Goal: Information Seeking & Learning: Learn about a topic

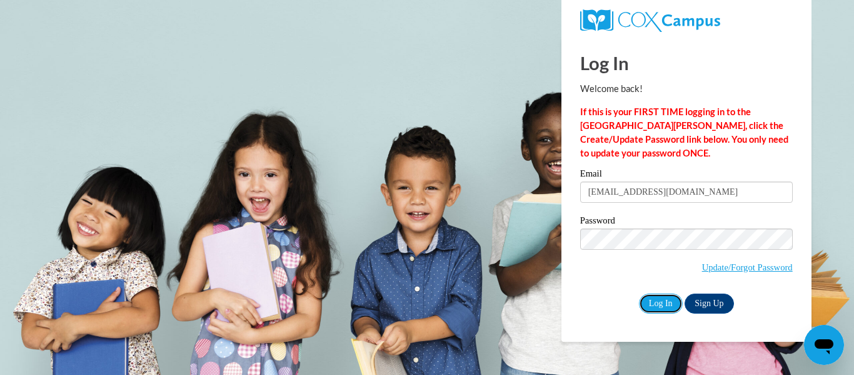
click at [664, 304] on input "Log In" at bounding box center [661, 303] width 44 height 20
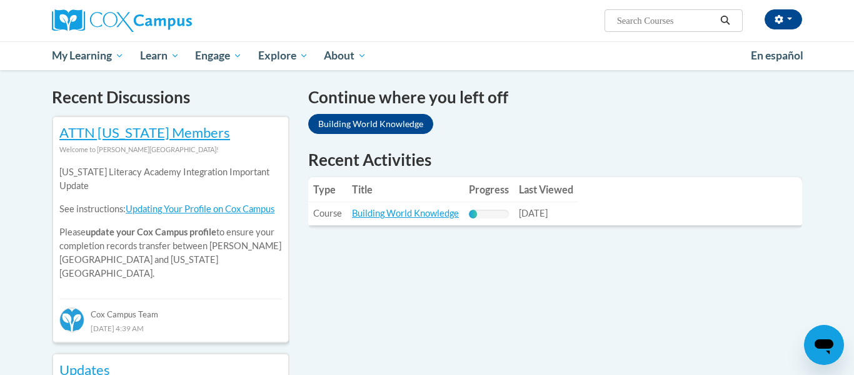
scroll to position [373, 0]
click at [385, 210] on link "Building World Knowledge" at bounding box center [405, 212] width 107 height 11
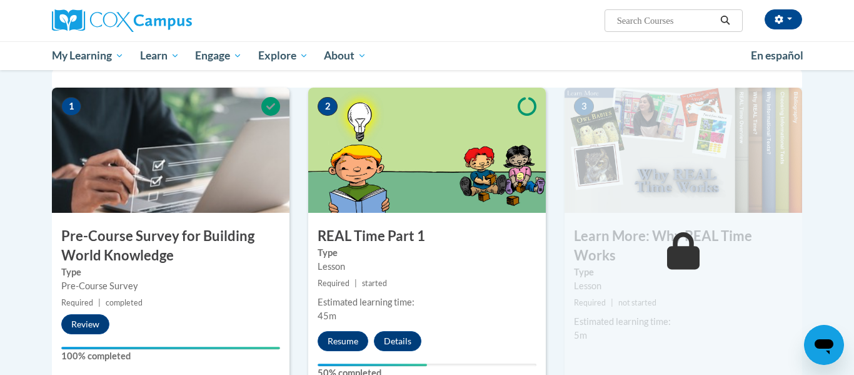
scroll to position [248, 0]
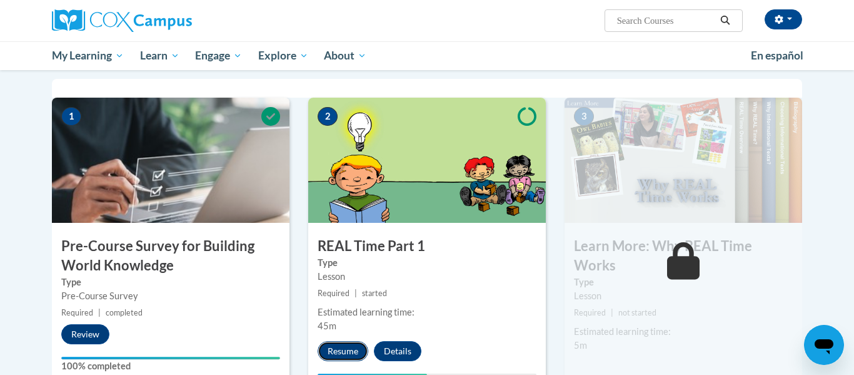
click at [336, 353] on button "Resume" at bounding box center [343, 351] width 51 height 20
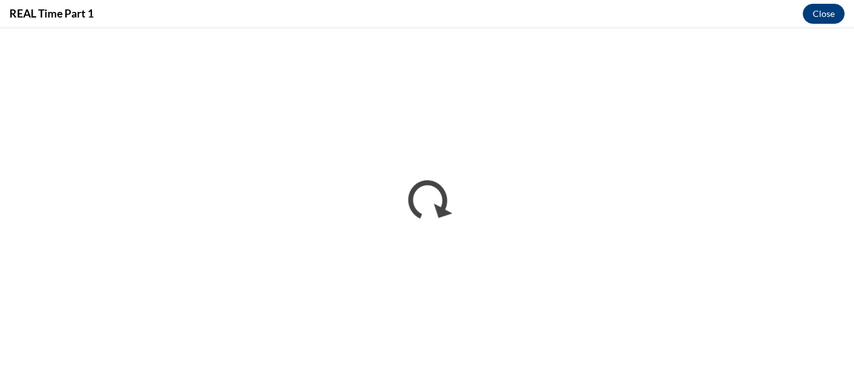
scroll to position [0, 0]
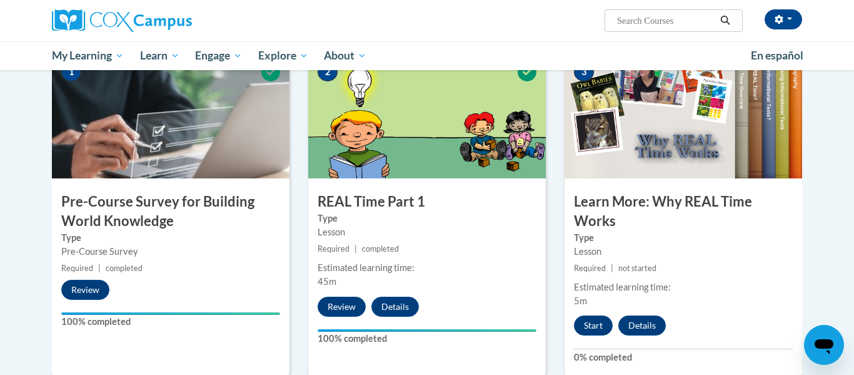
scroll to position [295, 0]
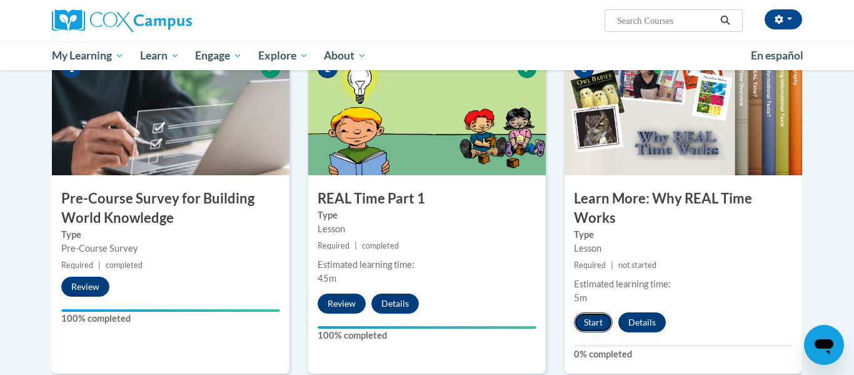
click at [585, 321] on button "Start" at bounding box center [593, 322] width 39 height 20
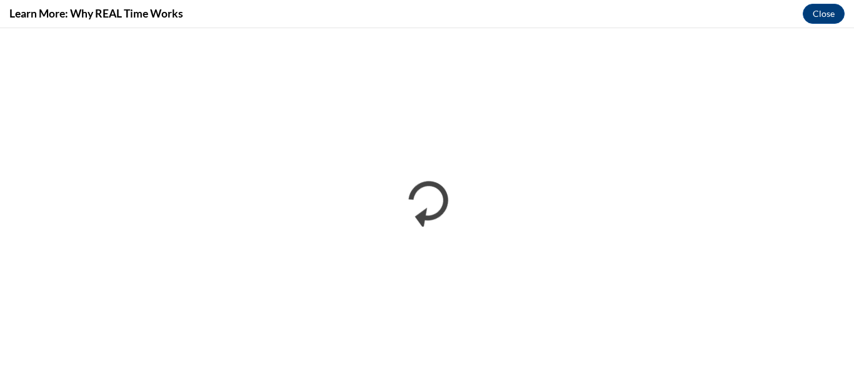
scroll to position [0, 0]
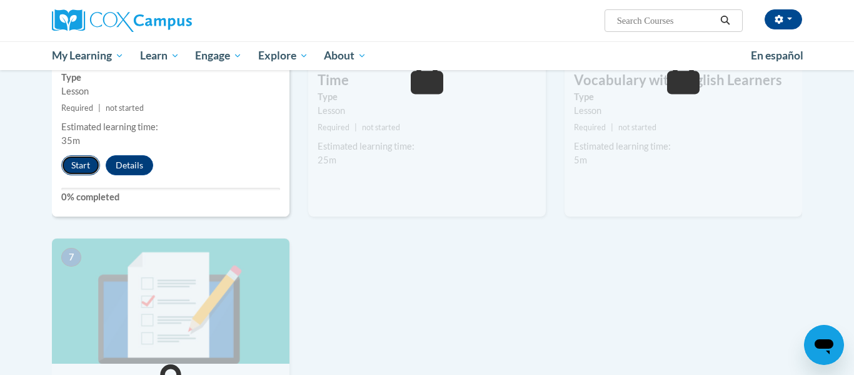
click at [79, 164] on button "Start" at bounding box center [80, 165] width 39 height 20
